Goal: Task Accomplishment & Management: Use online tool/utility

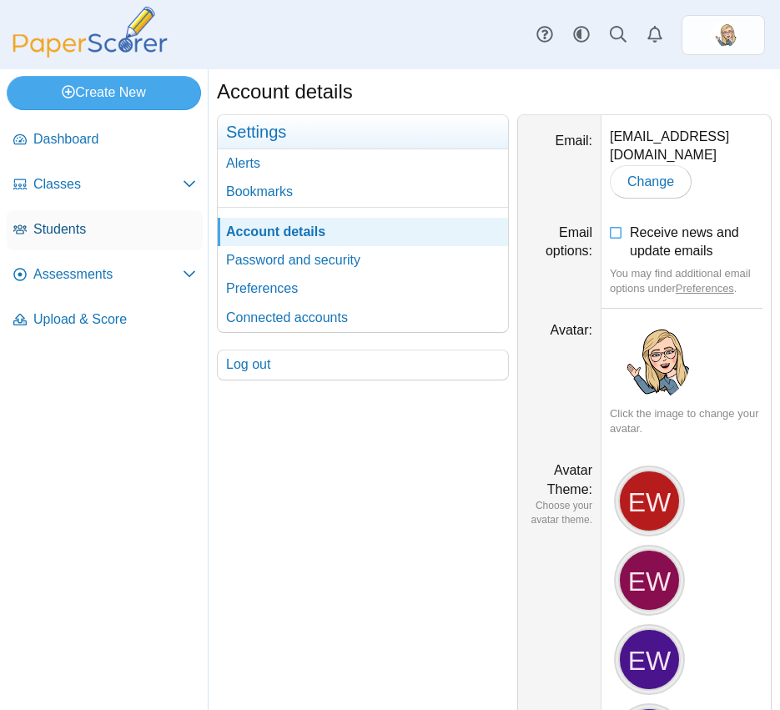
click at [86, 228] on span "Students" at bounding box center [114, 229] width 163 height 18
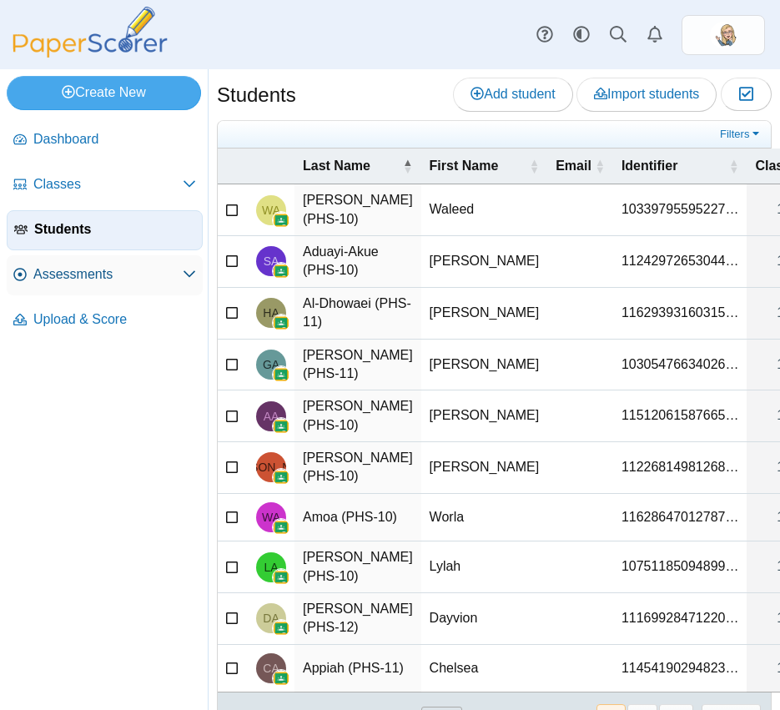
click at [105, 256] on link "Assessments" at bounding box center [105, 275] width 196 height 40
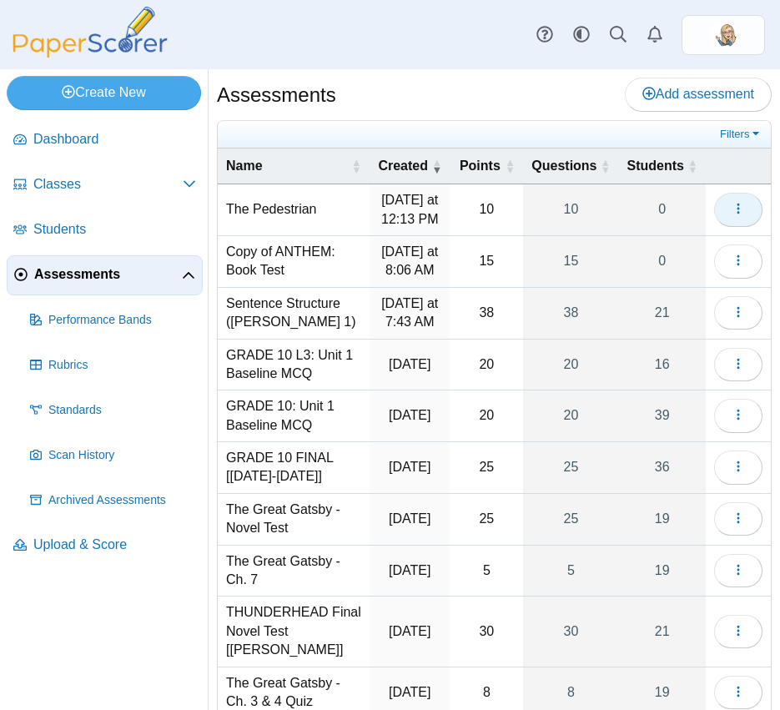
click at [734, 202] on span "button" at bounding box center [738, 209] width 13 height 14
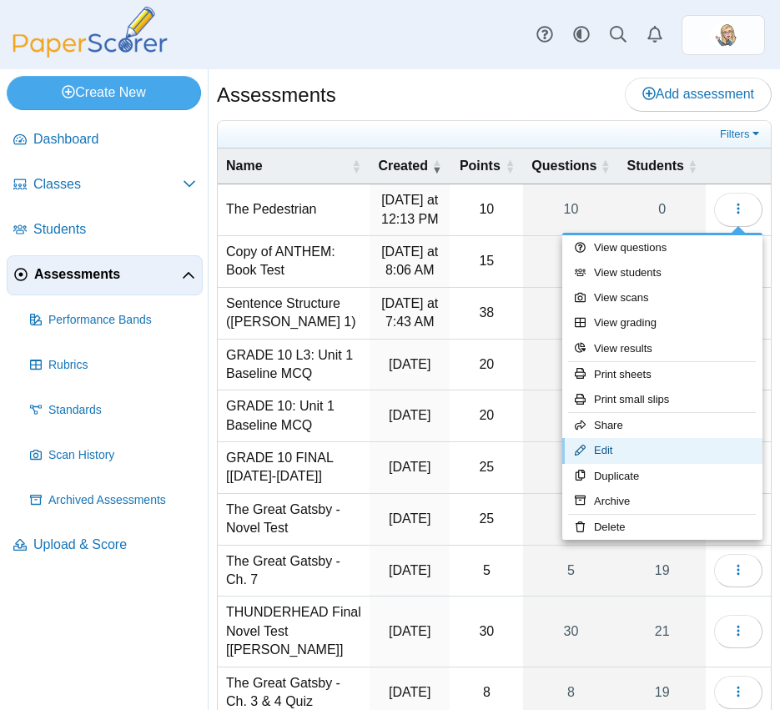
click at [646, 448] on link "Edit" at bounding box center [662, 450] width 200 height 25
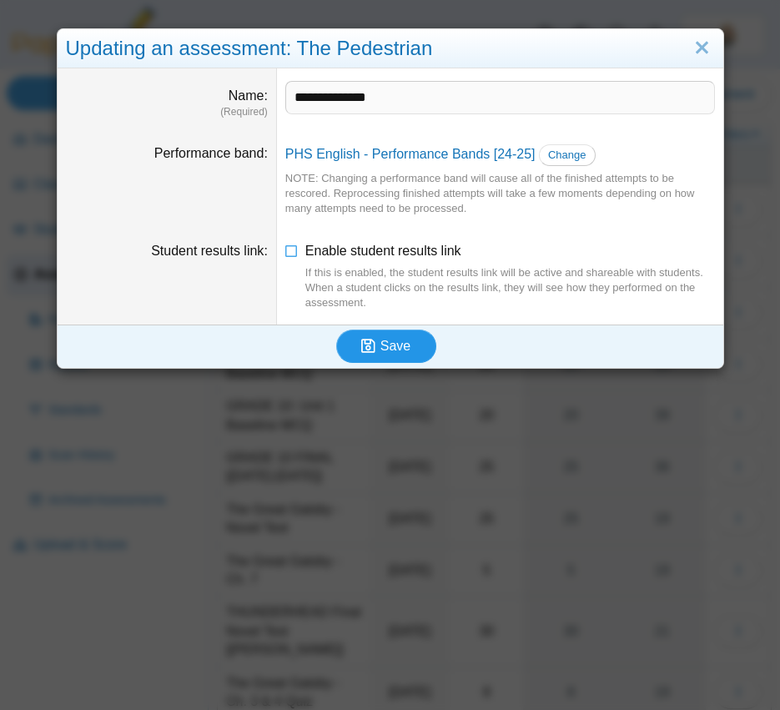
click at [386, 345] on span "Save" at bounding box center [396, 346] width 30 height 14
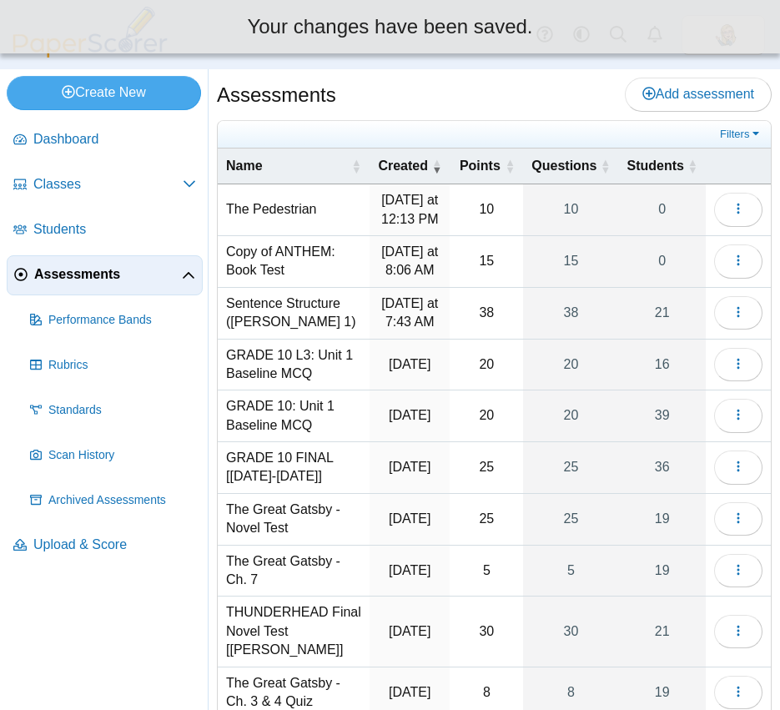
click at [299, 206] on td "The Pedestrian" at bounding box center [294, 210] width 152 height 52
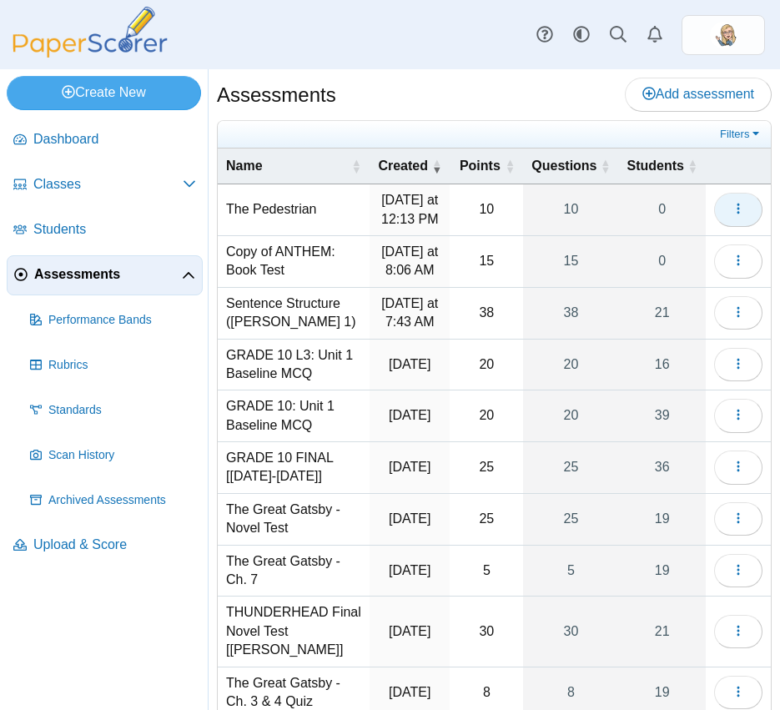
click at [734, 206] on icon "button" at bounding box center [738, 208] width 13 height 13
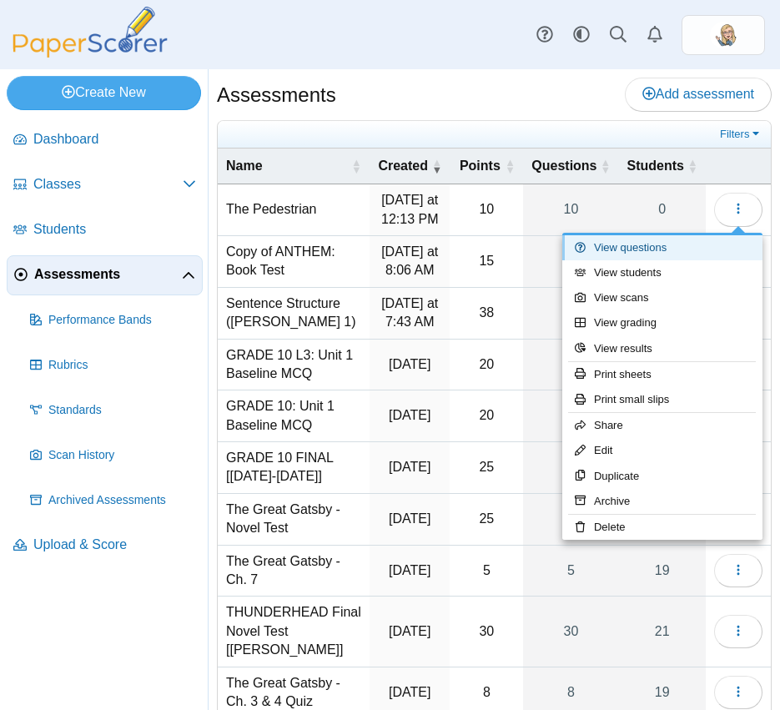
click at [667, 250] on link "View questions" at bounding box center [662, 247] width 200 height 25
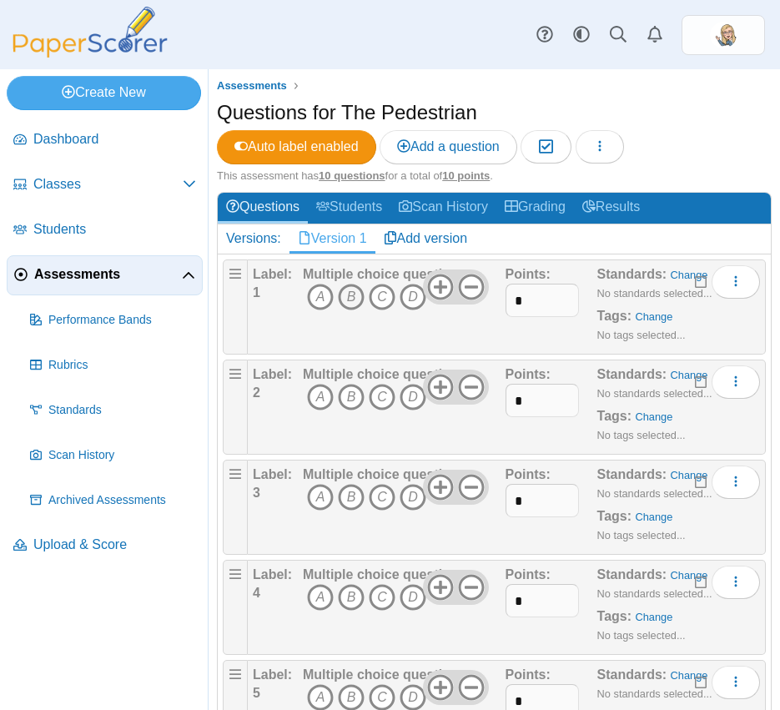
click at [348, 301] on icon "B" at bounding box center [351, 297] width 27 height 27
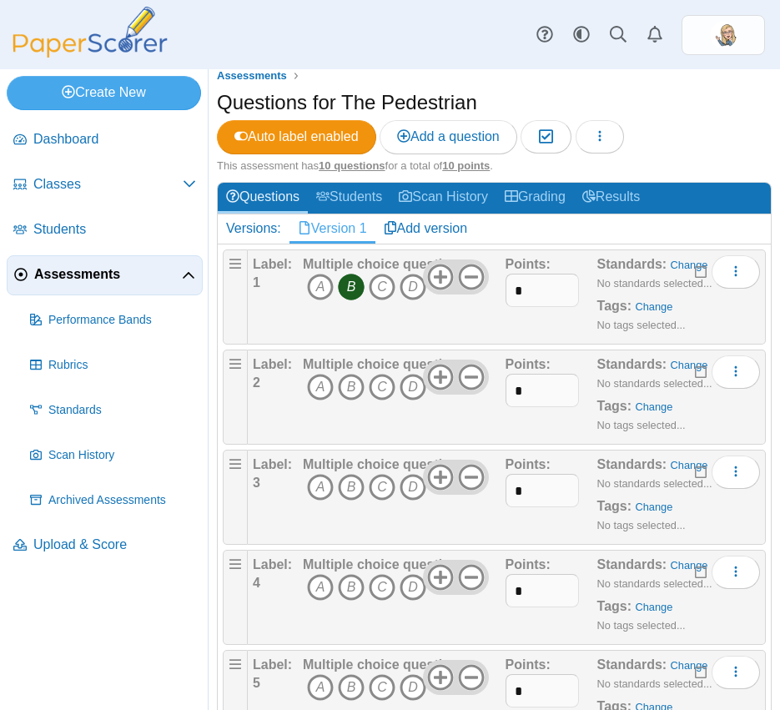
scroll to position [15, 0]
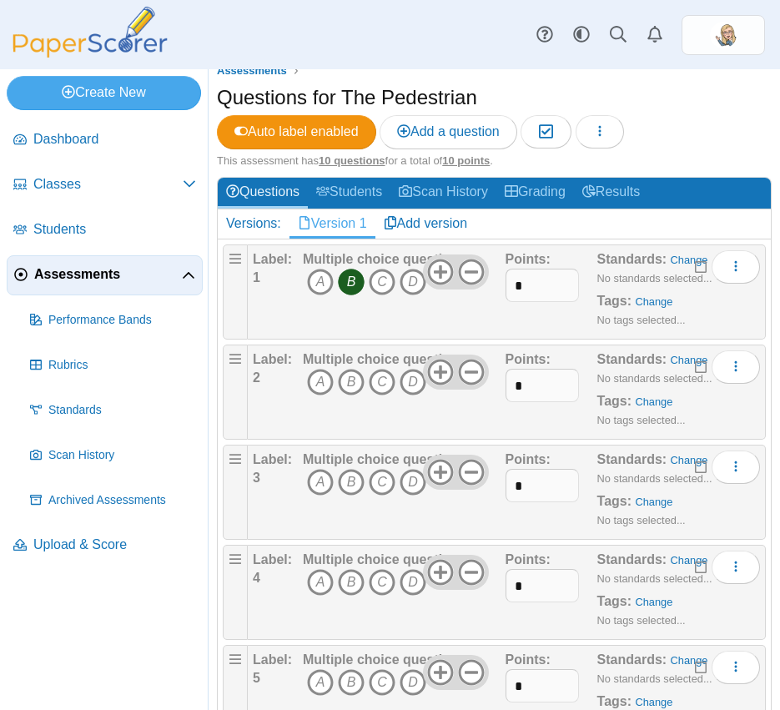
click at [397, 387] on span "A B C D" at bounding box center [381, 384] width 156 height 31
click at [390, 386] on icon "C" at bounding box center [382, 382] width 27 height 27
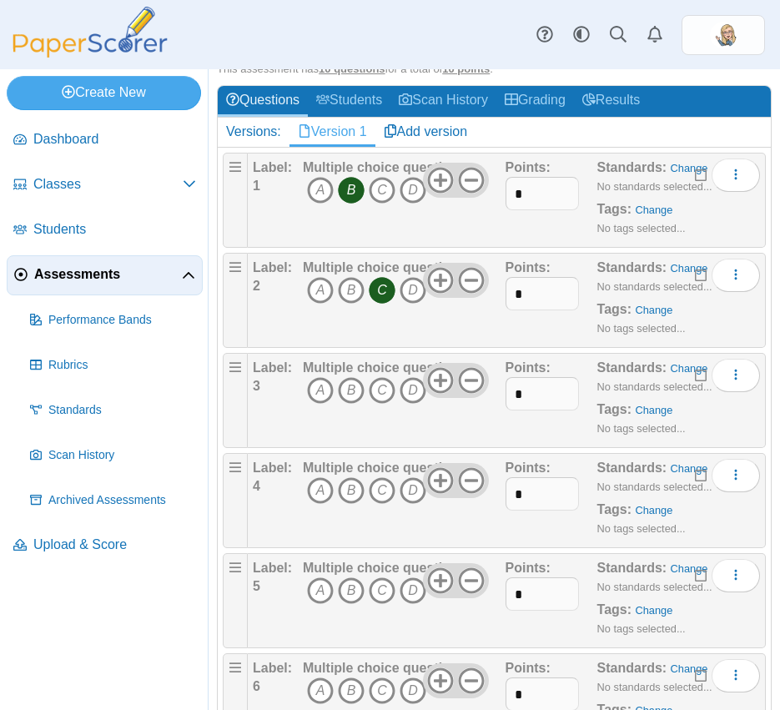
scroll to position [135, 0]
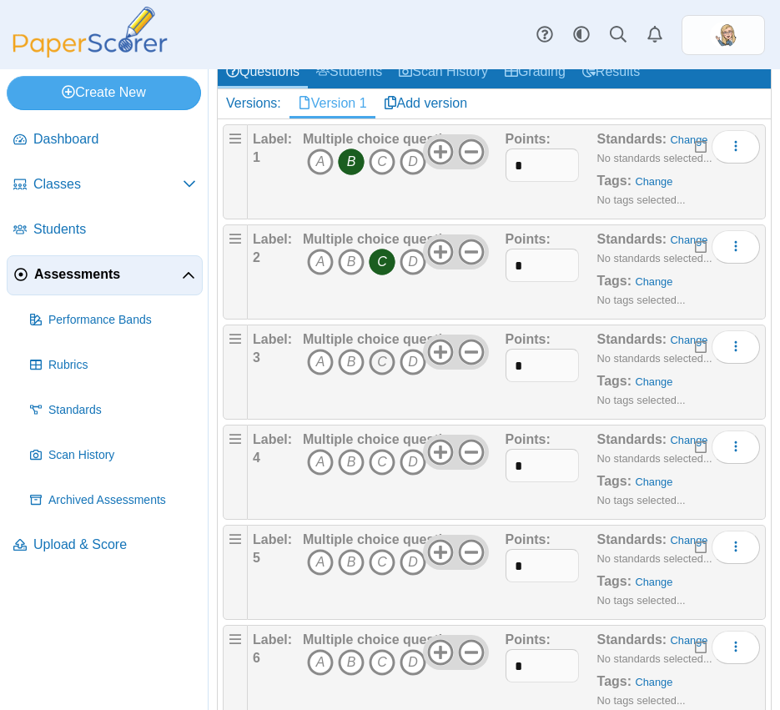
click at [387, 374] on icon "C" at bounding box center [382, 362] width 27 height 27
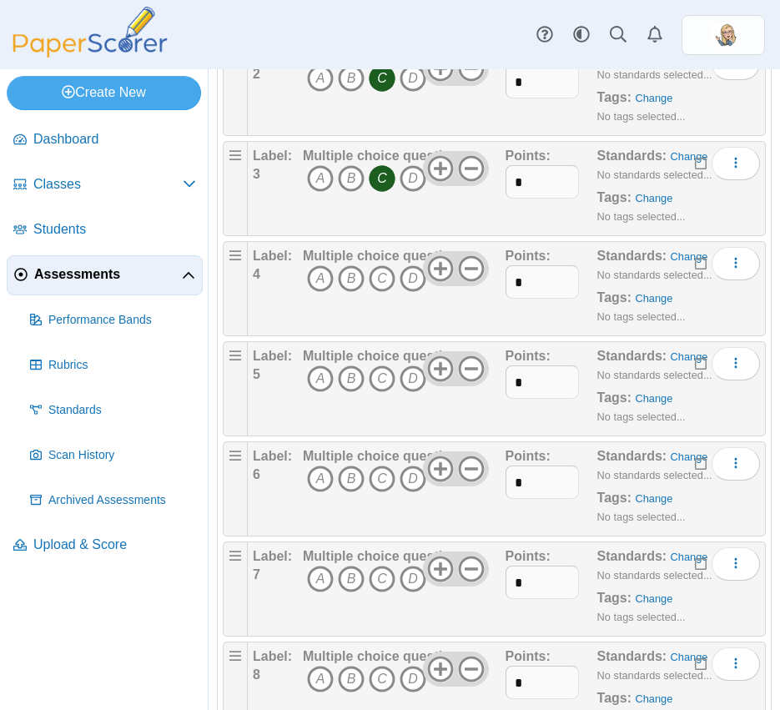
scroll to position [326, 0]
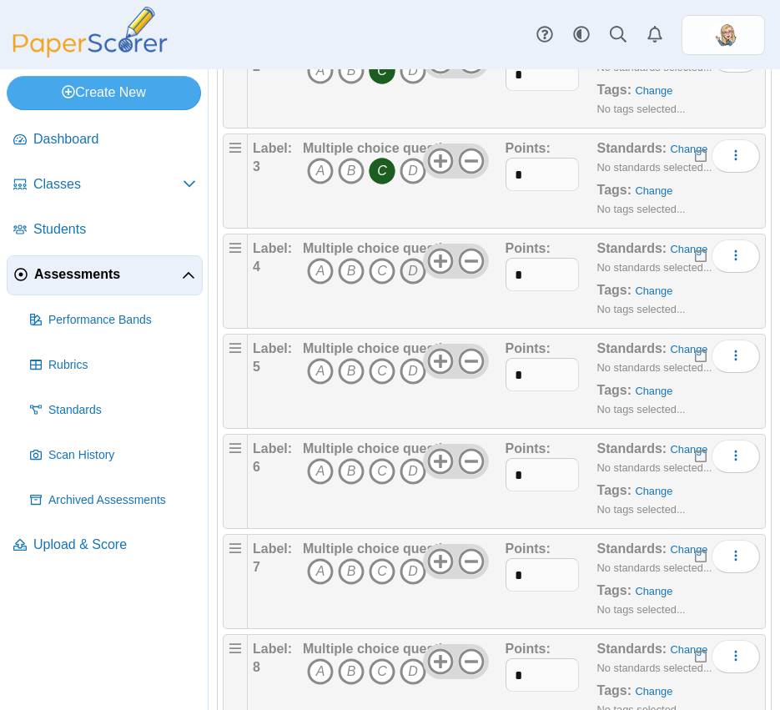
click at [411, 277] on icon "D" at bounding box center [413, 271] width 27 height 27
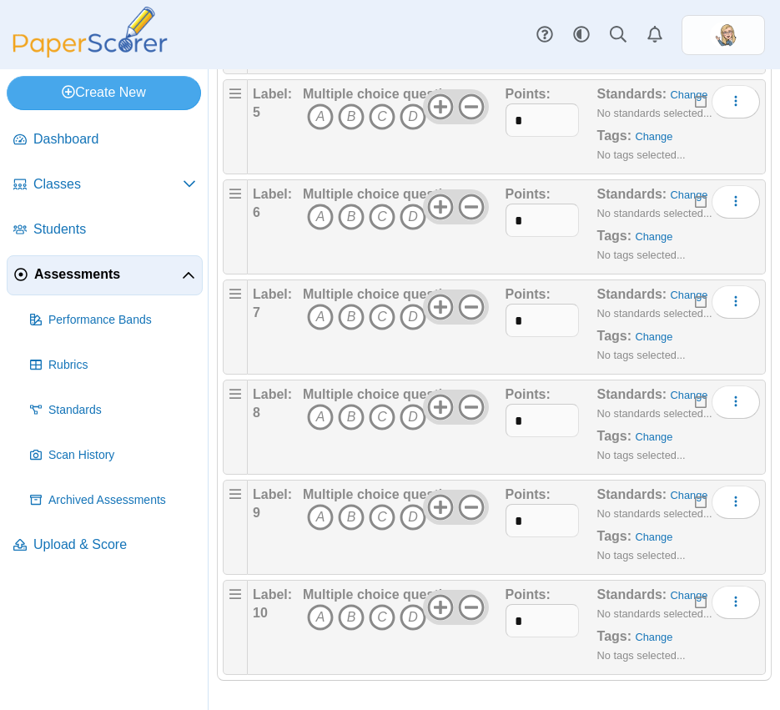
scroll to position [584, 0]
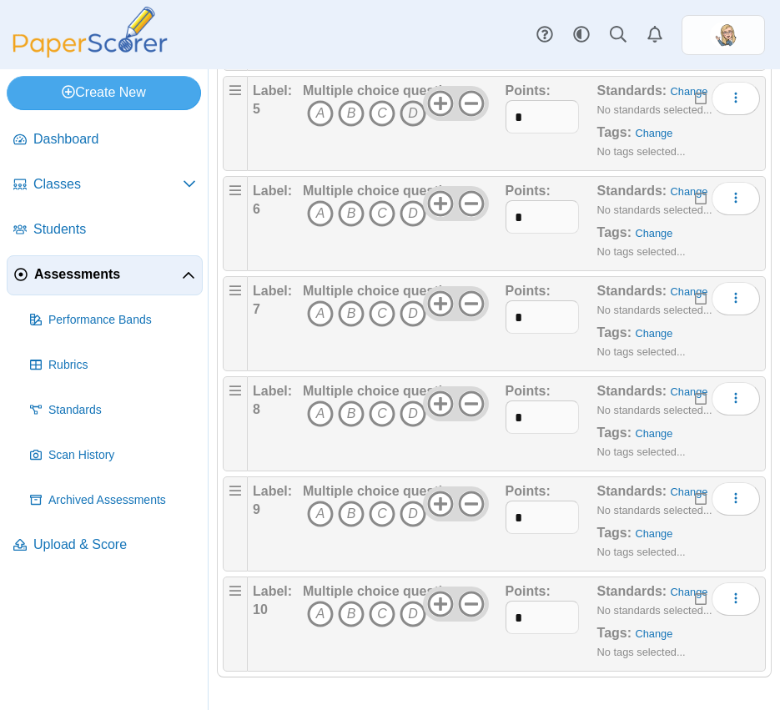
click at [416, 118] on icon "D" at bounding box center [413, 113] width 27 height 27
click at [264, 244] on div "Label: 6" at bounding box center [276, 223] width 46 height 83
click at [356, 208] on icon "B" at bounding box center [351, 213] width 27 height 27
click at [360, 315] on icon "B" at bounding box center [351, 313] width 27 height 27
click at [341, 412] on icon "B" at bounding box center [351, 414] width 27 height 27
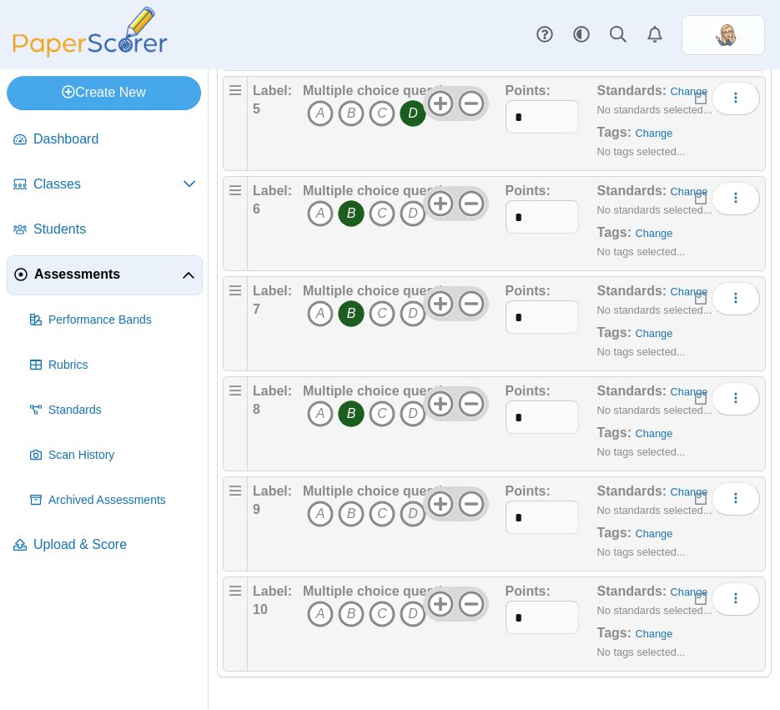
click at [413, 516] on icon "D" at bounding box center [413, 514] width 27 height 27
click at [386, 617] on icon "C" at bounding box center [382, 614] width 27 height 27
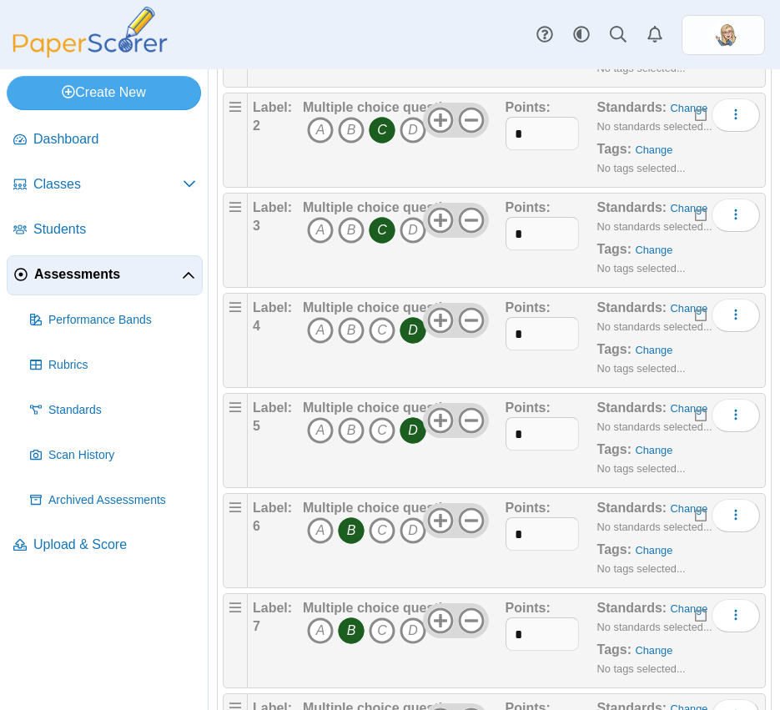
scroll to position [0, 0]
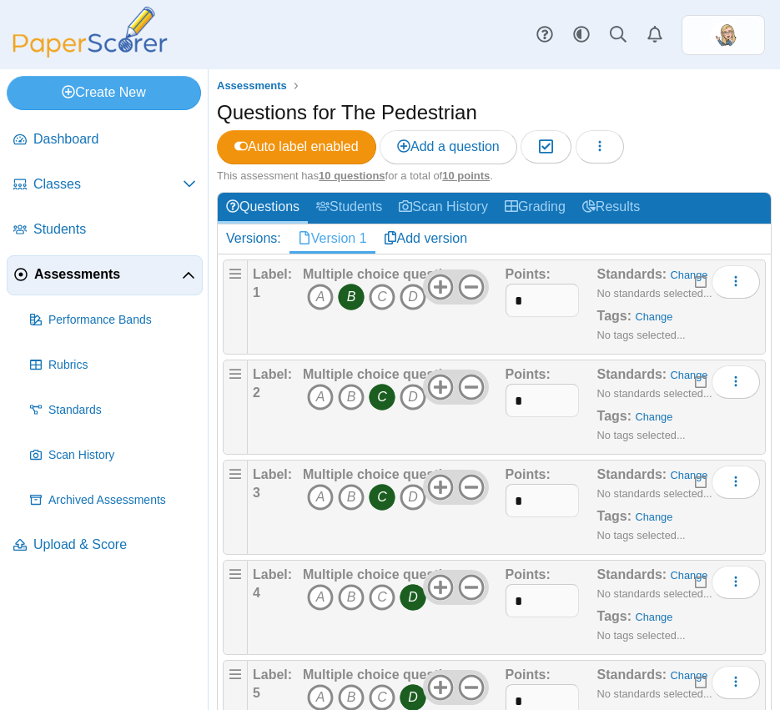
click at [624, 158] on div "Auto label enabled Add a question Moderation 0 Loading…" at bounding box center [420, 146] width 407 height 33
click at [607, 144] on icon "button" at bounding box center [599, 145] width 13 height 13
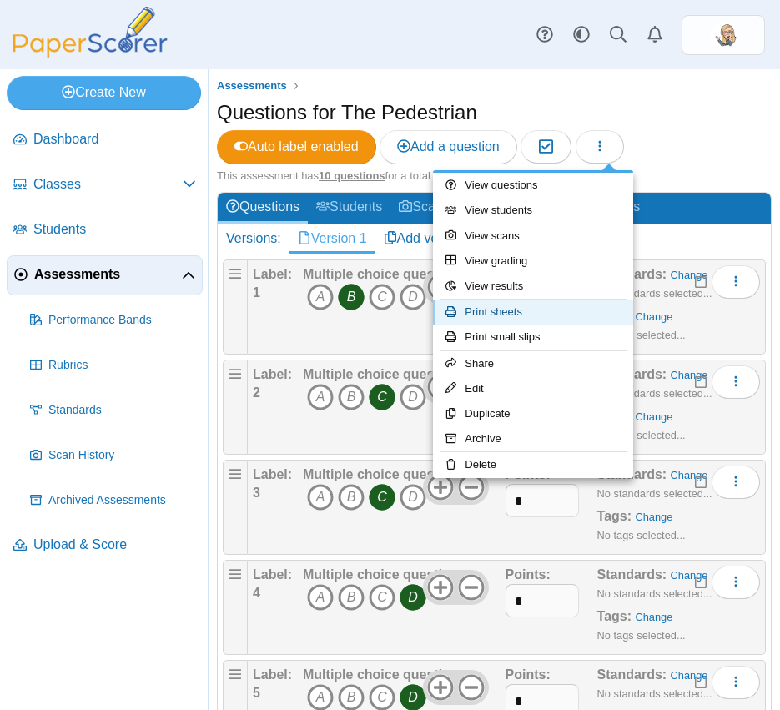
click at [521, 320] on link "Print sheets" at bounding box center [533, 312] width 200 height 25
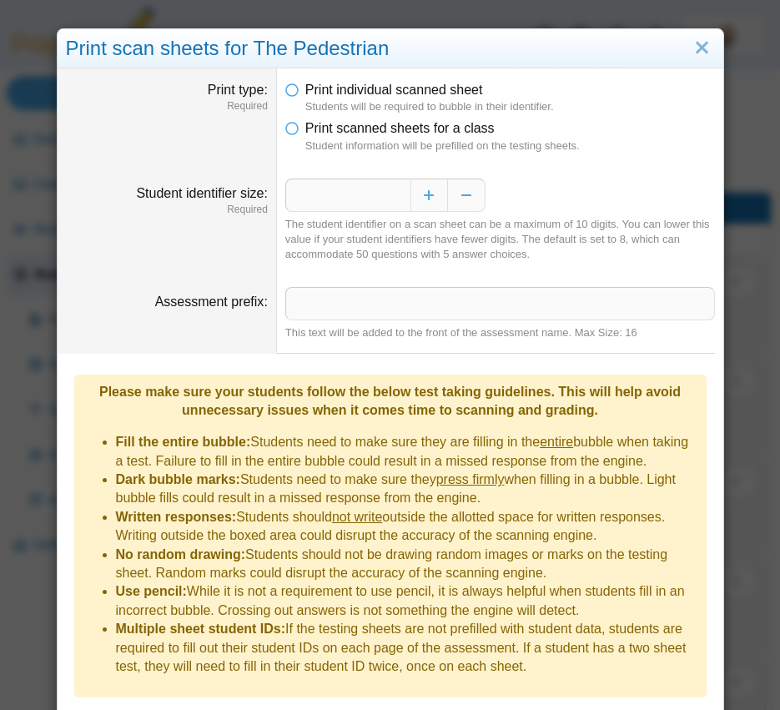
click at [421, 143] on dfn "Student information will be prefilled on the testing sheets." at bounding box center [510, 146] width 410 height 15
click at [413, 126] on span "Print scanned sheets for a class" at bounding box center [399, 128] width 189 height 14
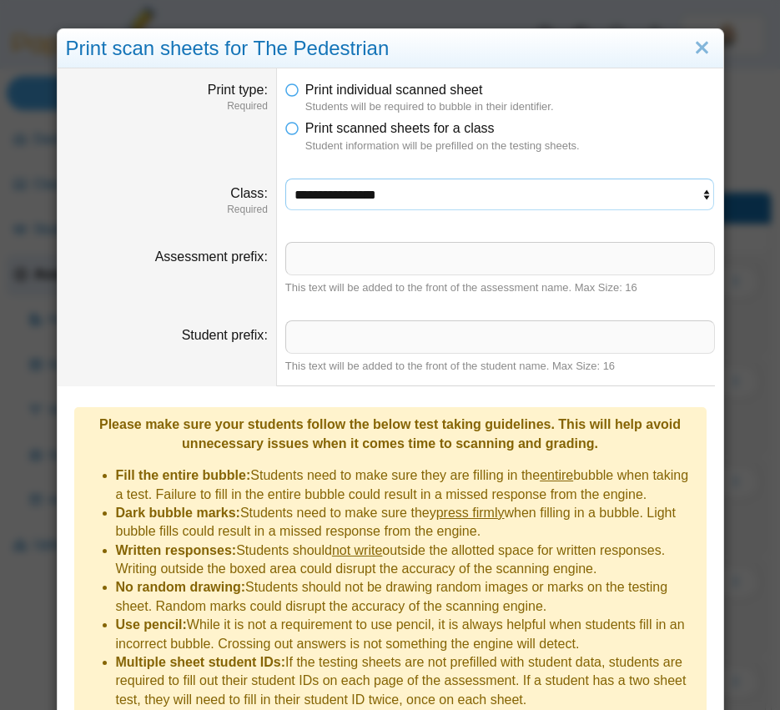
click at [401, 187] on select "**********" at bounding box center [500, 195] width 430 height 32
click at [285, 179] on select "**********" at bounding box center [500, 195] width 430 height 32
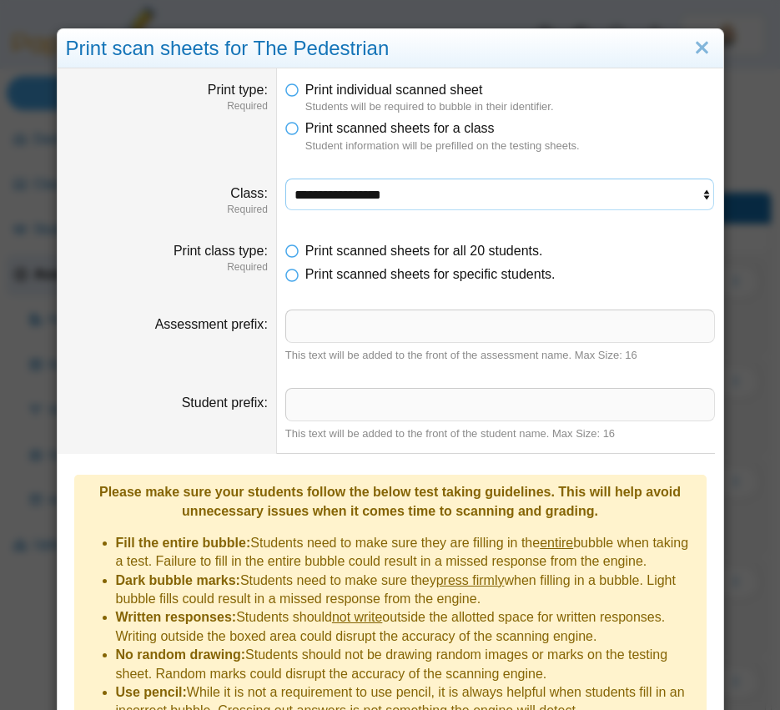
scroll to position [139, 0]
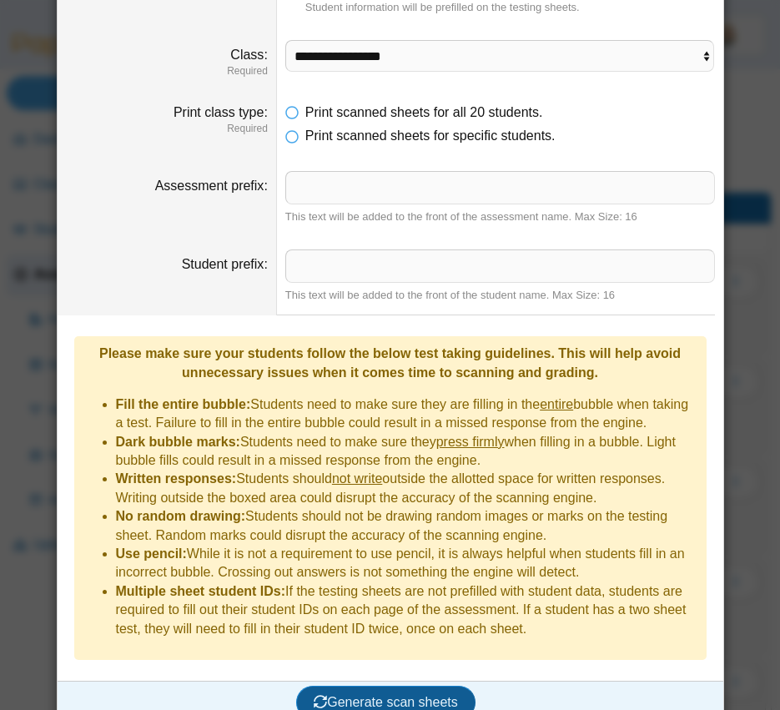
click at [376, 695] on span "Generate scan sheets" at bounding box center [386, 702] width 144 height 14
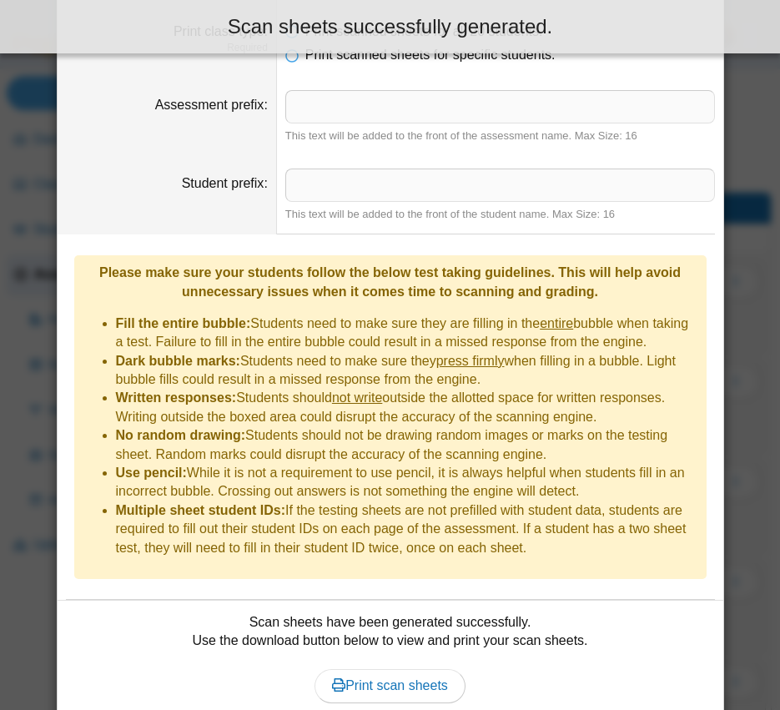
scroll to position [273, 0]
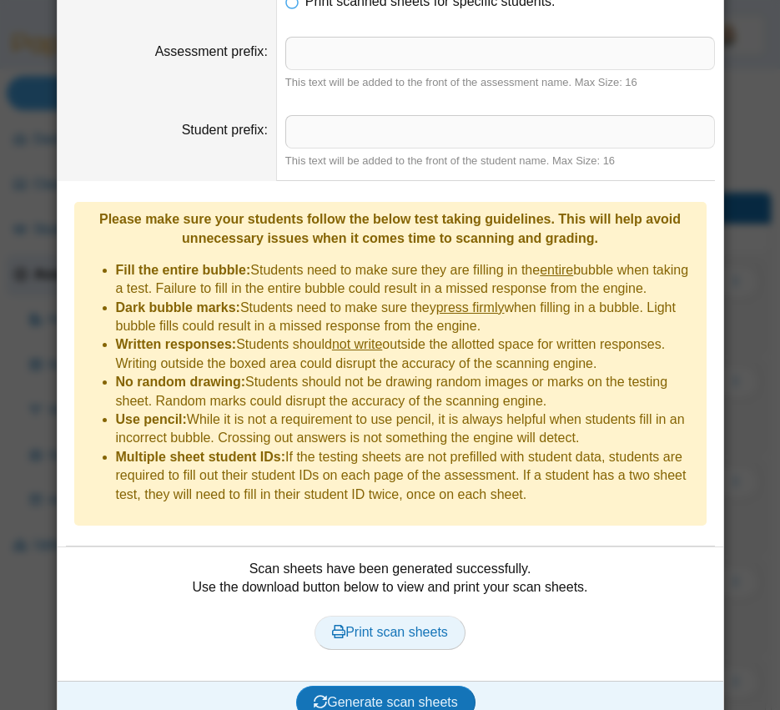
click at [366, 616] on link "Print scan sheets" at bounding box center [390, 632] width 151 height 33
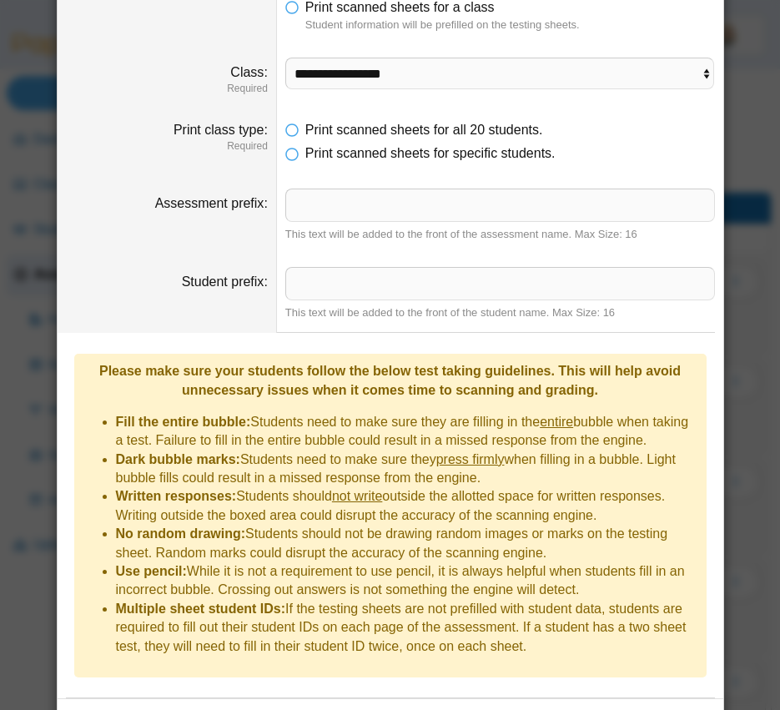
scroll to position [8, 0]
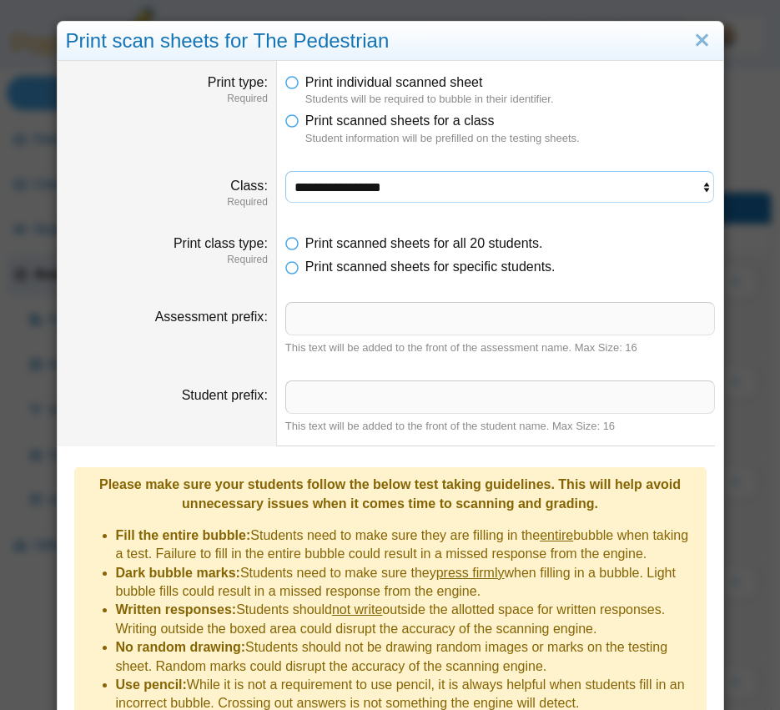
click at [456, 178] on select "**********" at bounding box center [500, 187] width 430 height 32
select select "**********"
click at [285, 171] on select "**********" at bounding box center [500, 187] width 430 height 32
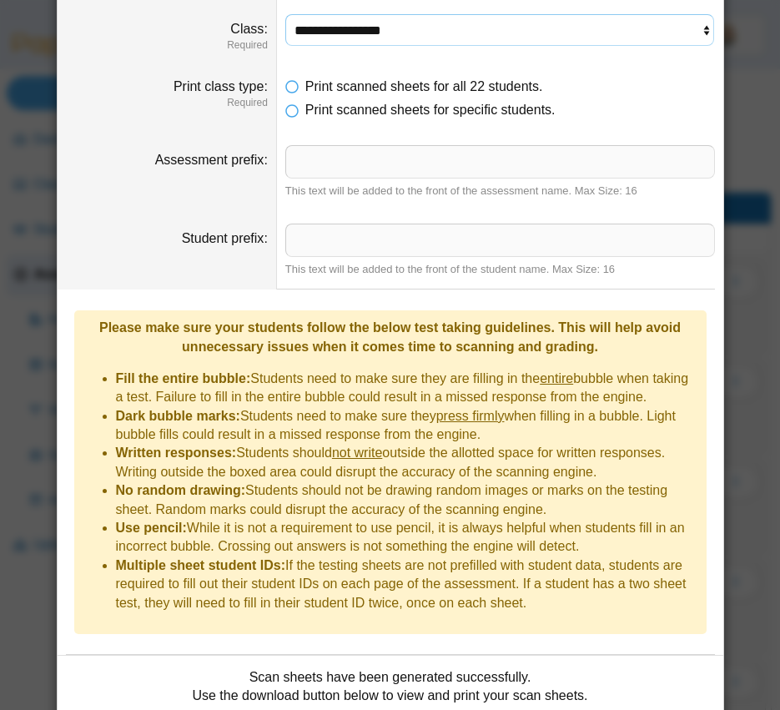
scroll to position [273, 0]
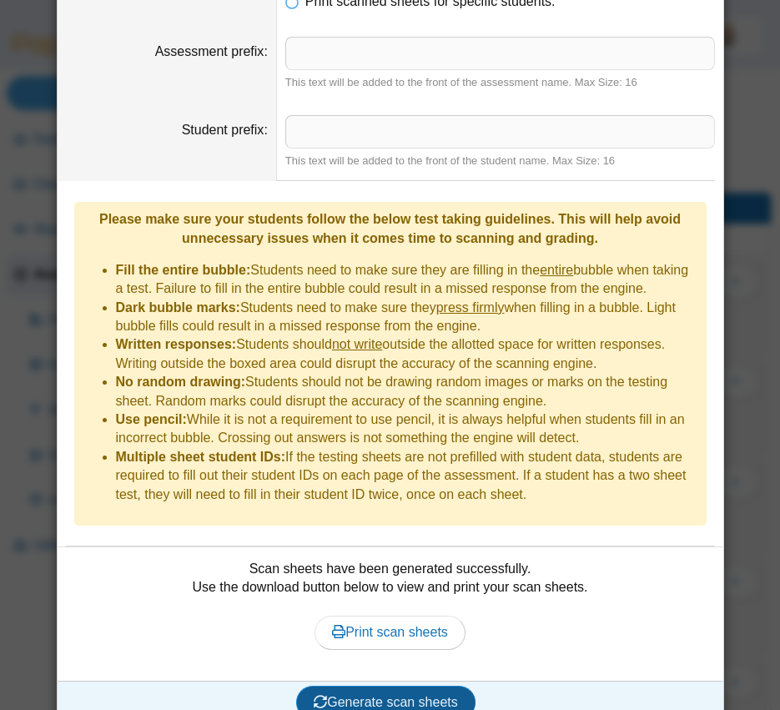
click at [389, 695] on span "Generate scan sheets" at bounding box center [386, 702] width 144 height 14
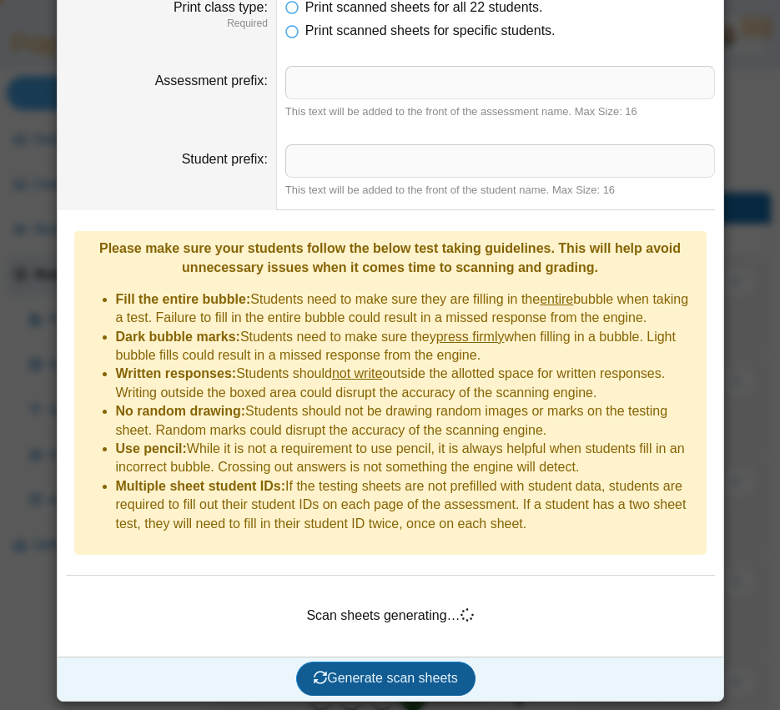
scroll to position [220, 0]
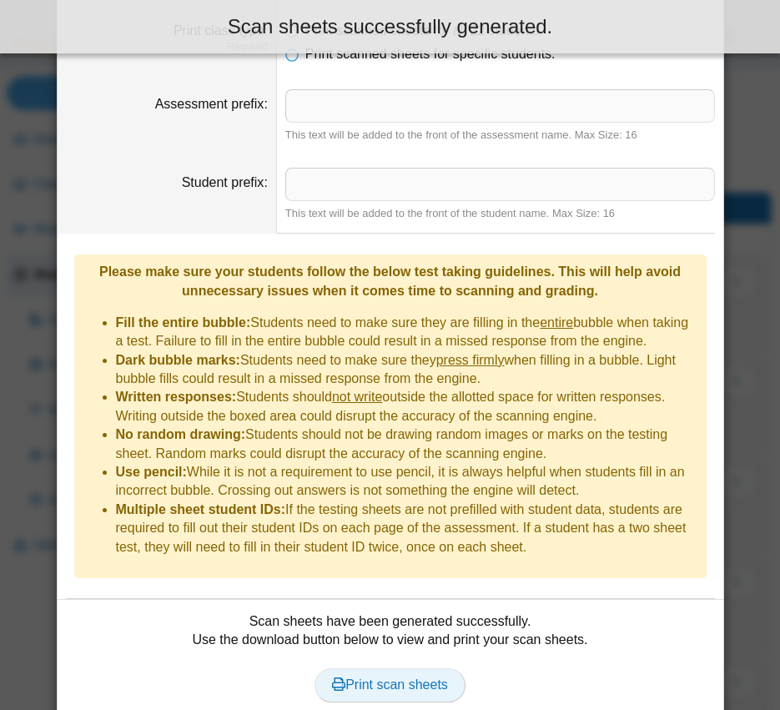
click at [398, 668] on link "Print scan sheets" at bounding box center [390, 684] width 151 height 33
